Goal: Information Seeking & Learning: Learn about a topic

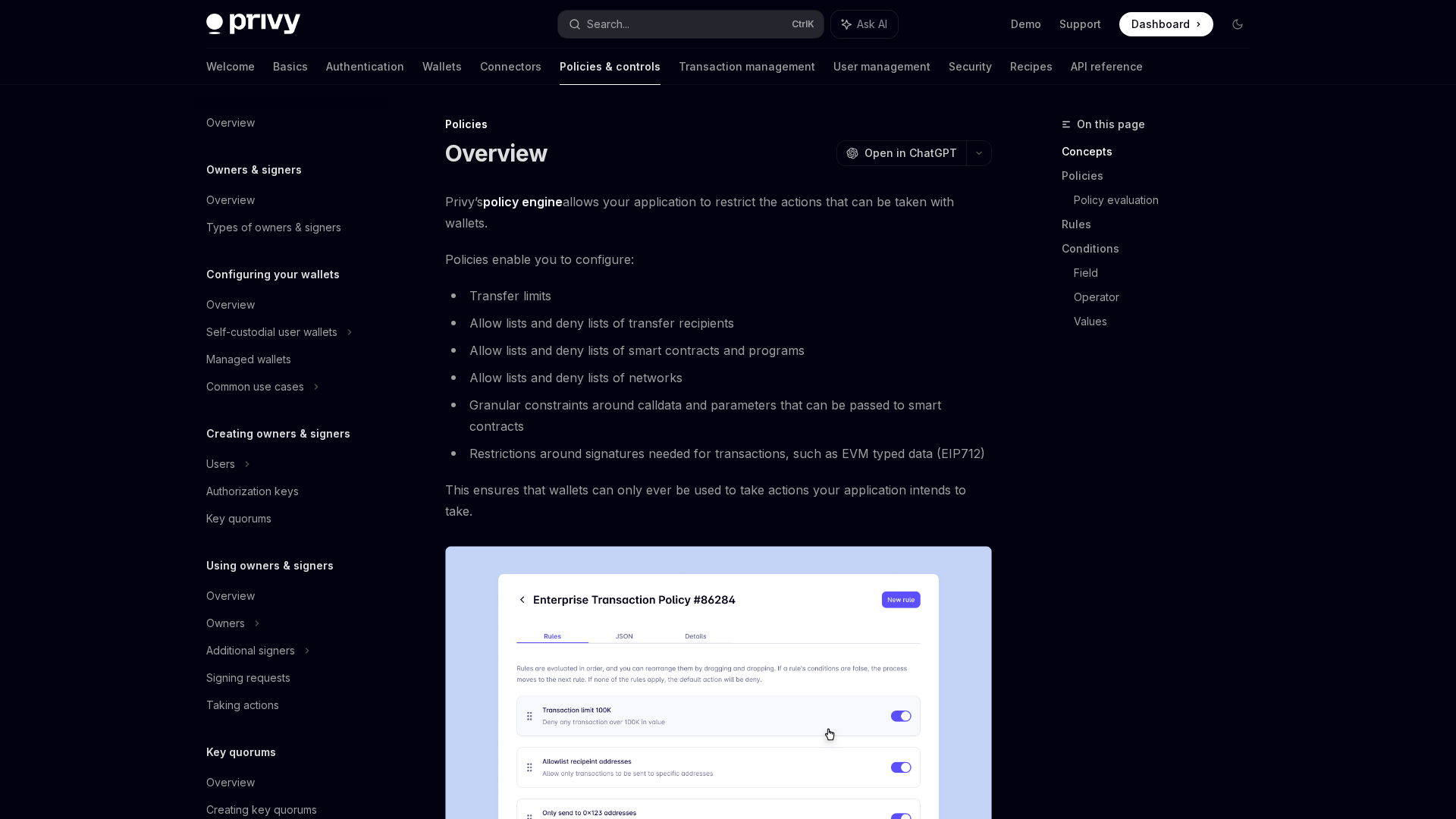
scroll to position [249, 0]
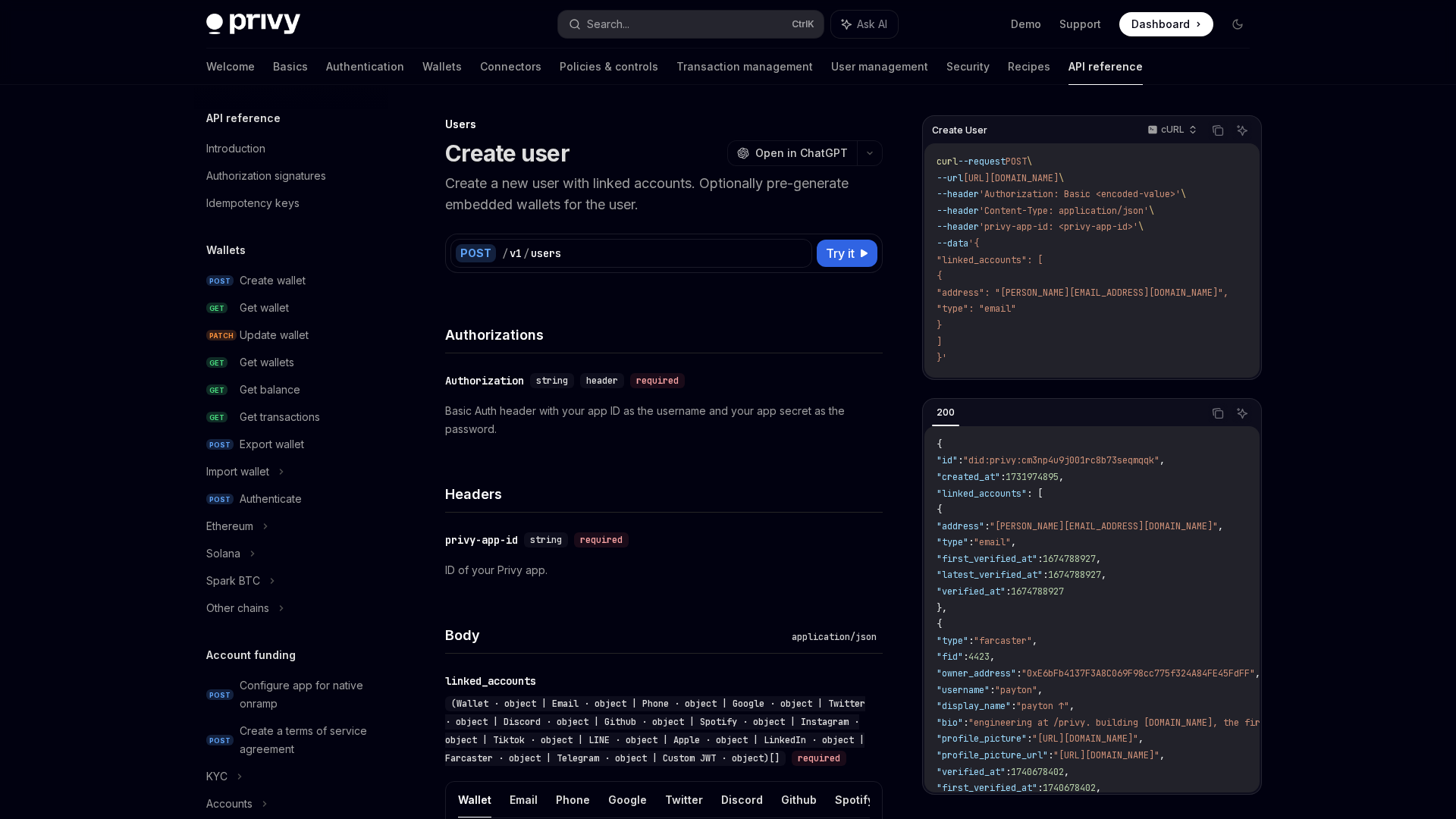
scroll to position [747, 0]
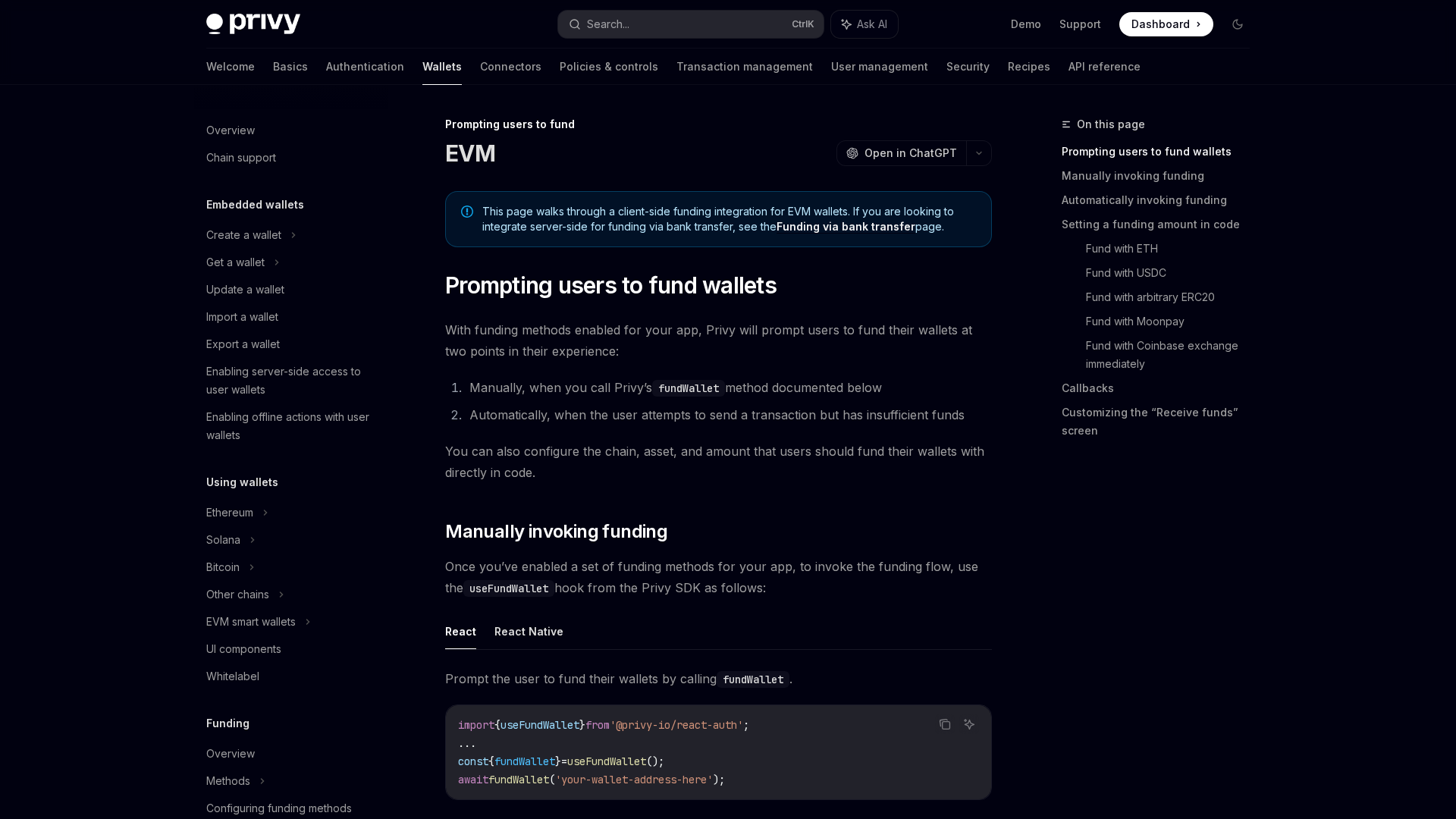
scroll to position [411, 0]
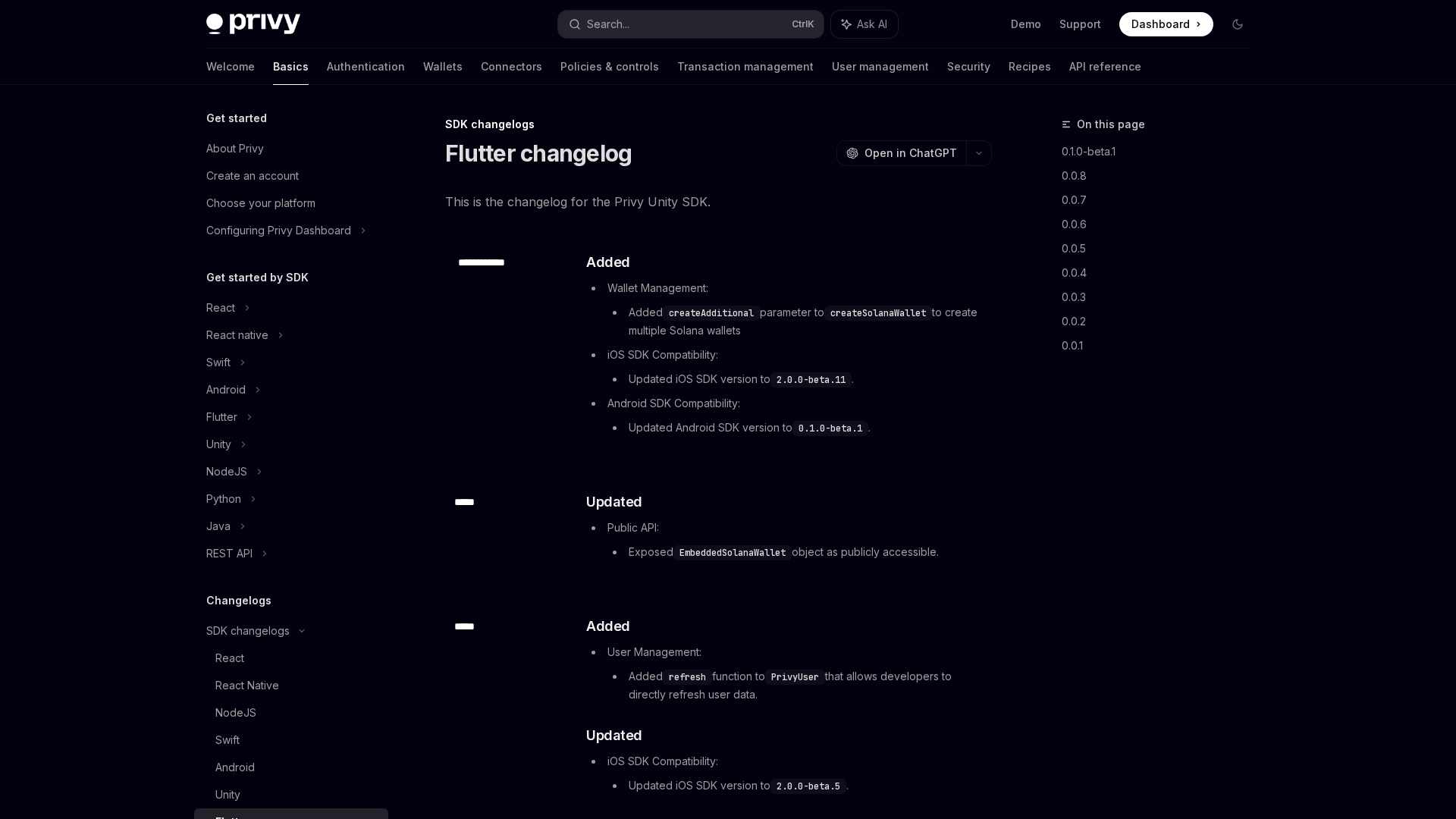
scroll to position [261, 0]
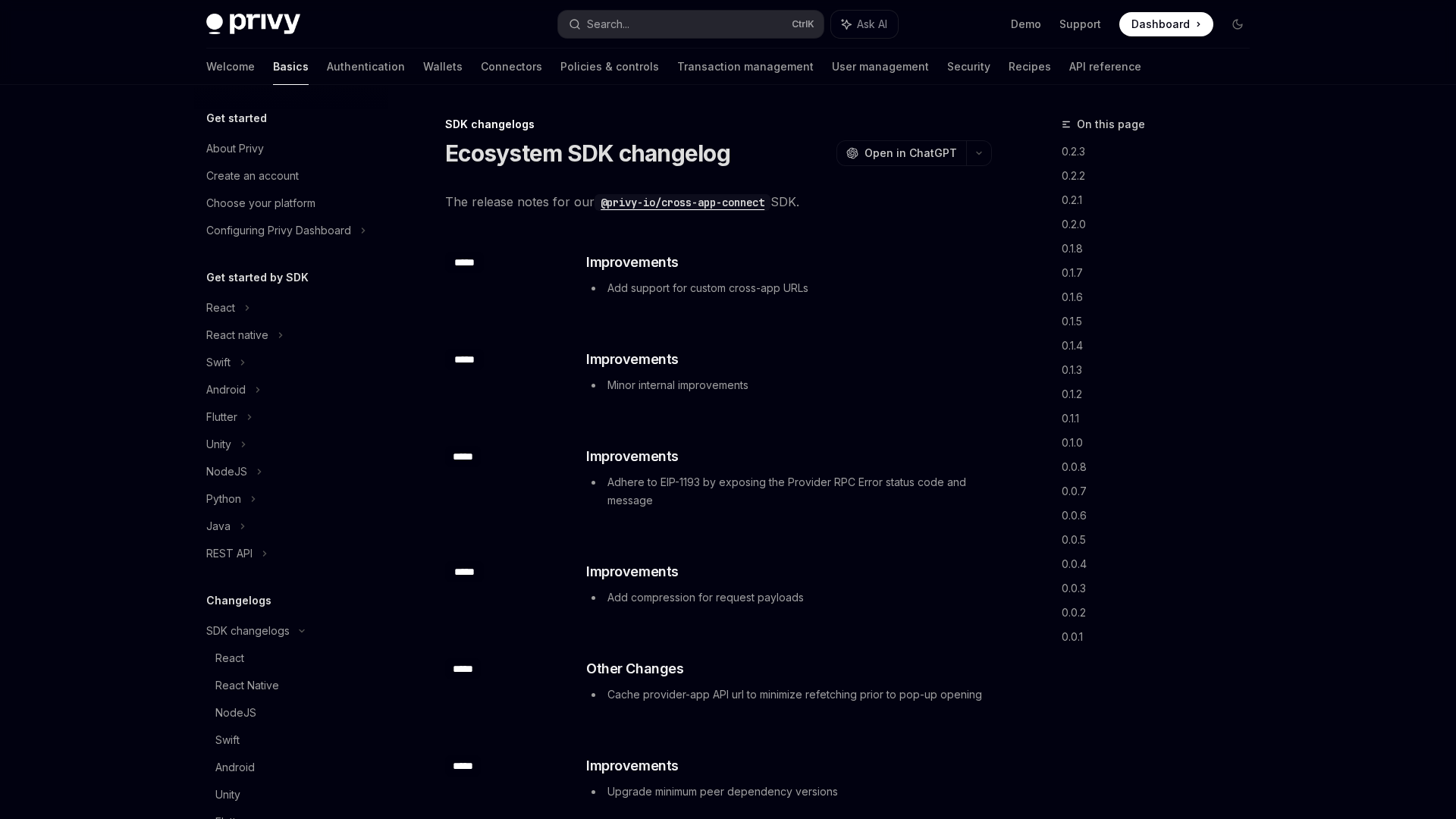
scroll to position [261, 0]
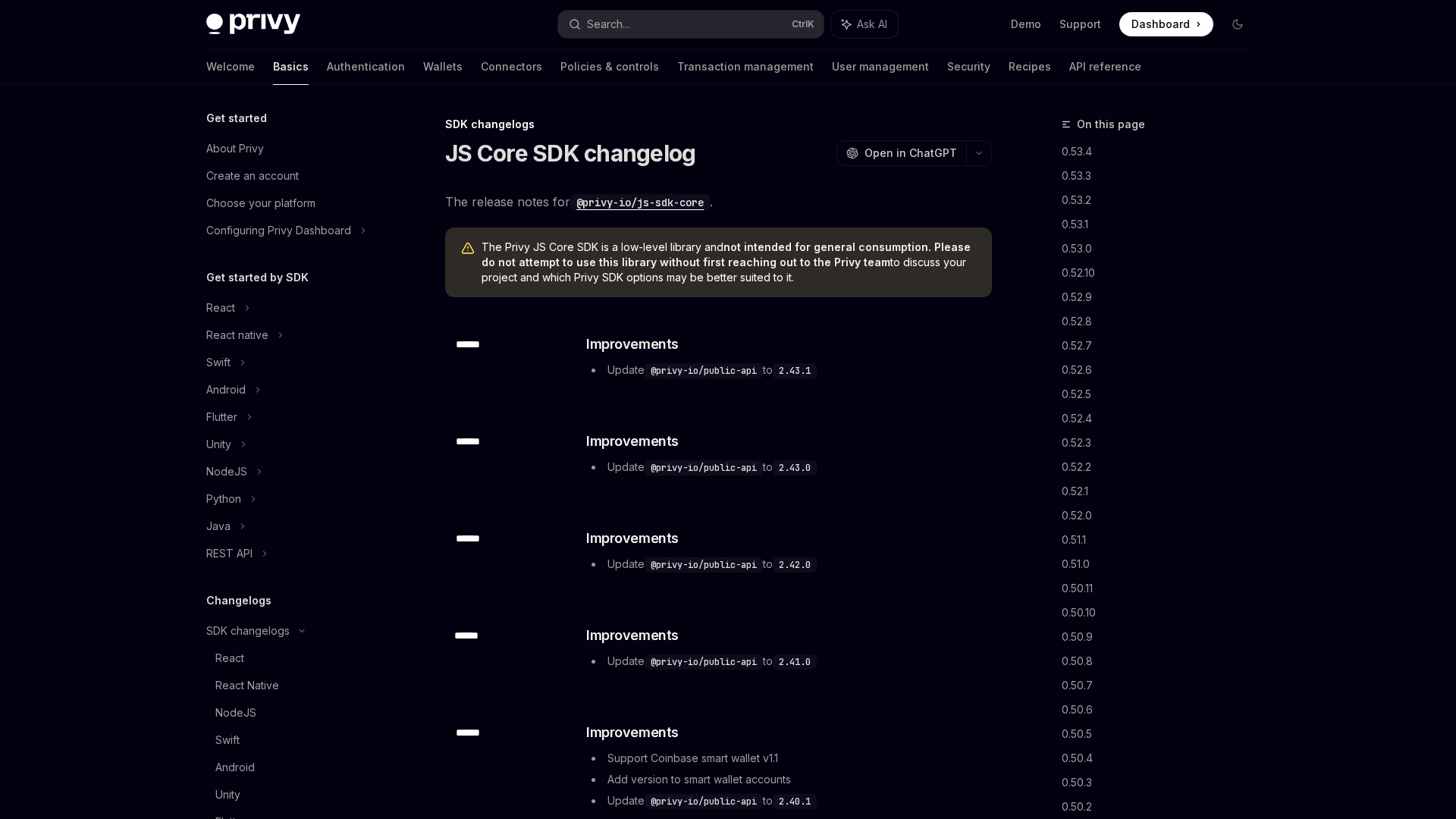
scroll to position [261, 0]
